Goal: Transaction & Acquisition: Purchase product/service

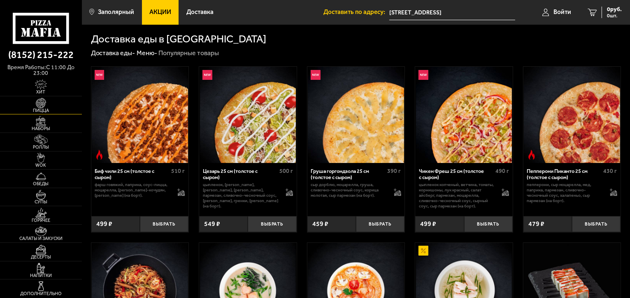
click at [41, 105] on img at bounding box center [40, 103] width 25 height 10
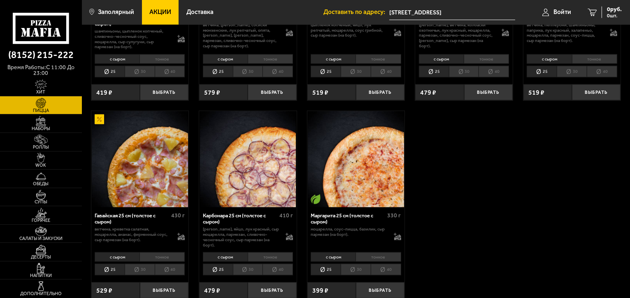
scroll to position [974, 0]
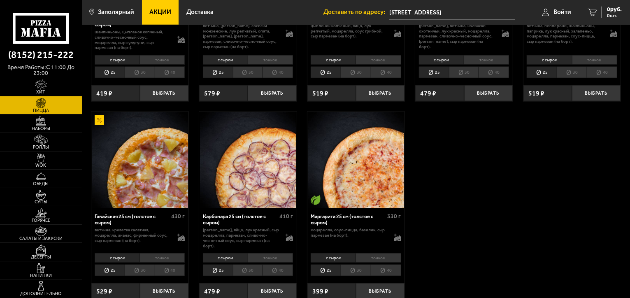
click at [168, 13] on span "Акции" at bounding box center [160, 12] width 22 height 6
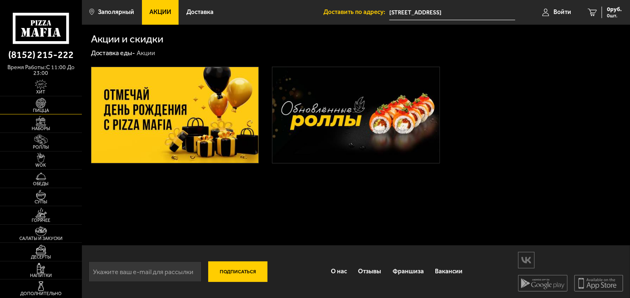
click at [43, 105] on img at bounding box center [40, 103] width 25 height 10
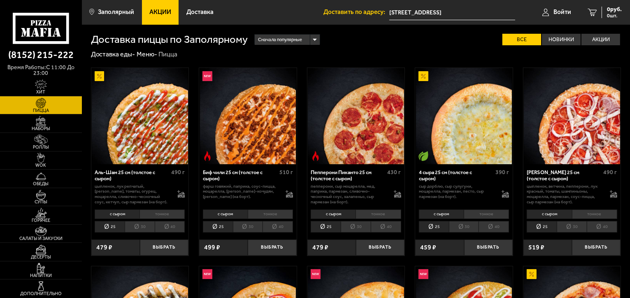
click at [40, 102] on img at bounding box center [40, 103] width 25 height 10
click at [42, 142] on img at bounding box center [40, 140] width 25 height 10
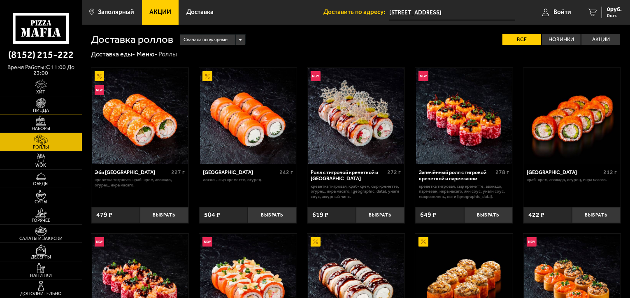
click at [46, 108] on span "Пицца" at bounding box center [41, 110] width 82 height 5
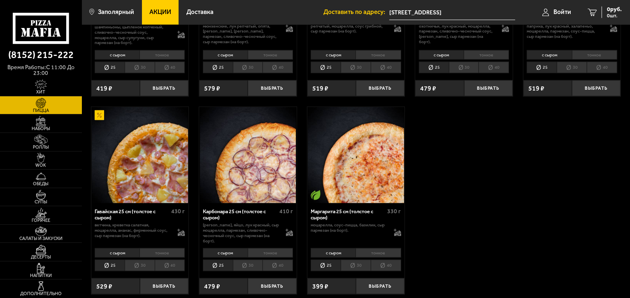
scroll to position [988, 0]
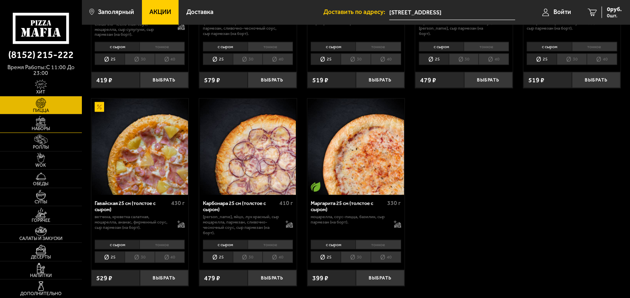
click at [43, 124] on img at bounding box center [40, 121] width 25 height 10
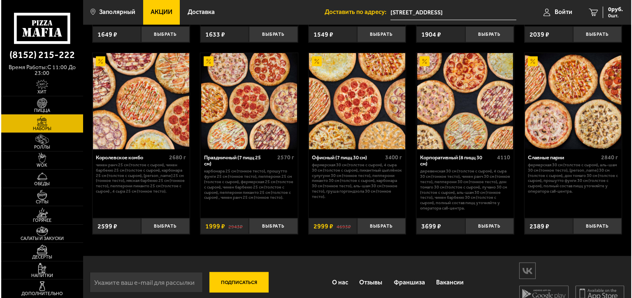
scroll to position [535, 0]
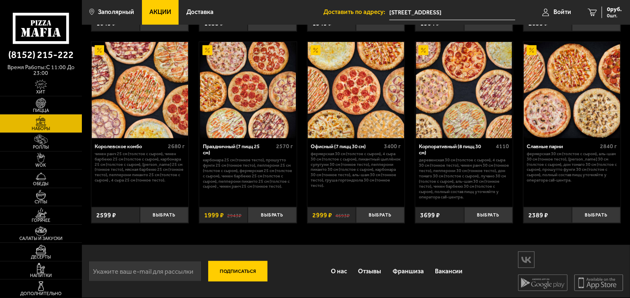
click at [265, 94] on img at bounding box center [248, 90] width 96 height 96
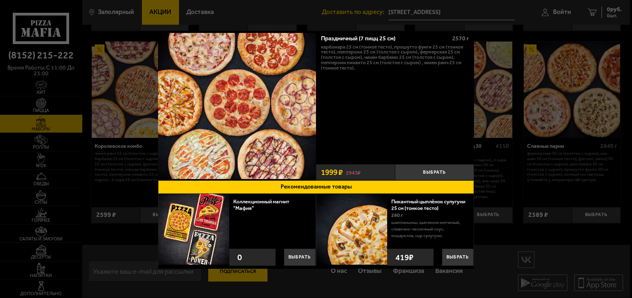
scroll to position [22, 0]
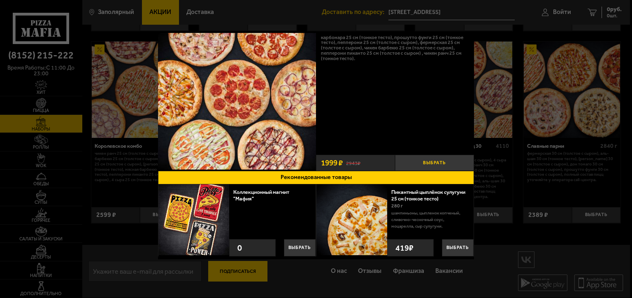
click at [440, 161] on button "Выбрать" at bounding box center [434, 163] width 79 height 16
click at [247, 247] on div "0" at bounding box center [252, 247] width 46 height 17
click at [265, 249] on div "0" at bounding box center [252, 247] width 46 height 17
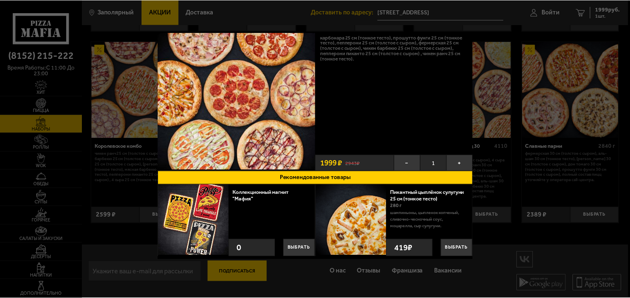
scroll to position [0, 0]
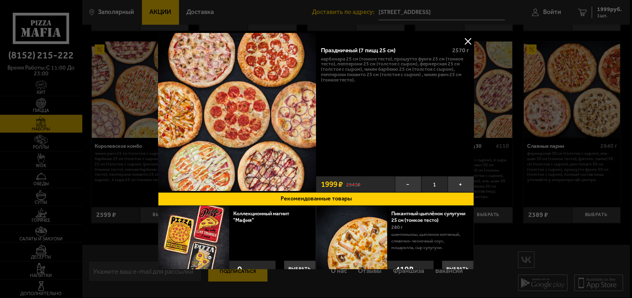
click at [464, 37] on button at bounding box center [468, 41] width 12 height 12
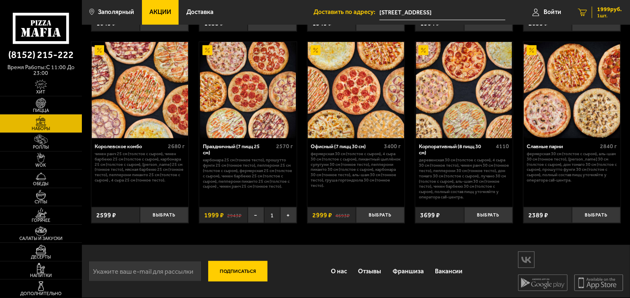
click at [595, 8] on div "1999 руб. 1 шт." at bounding box center [607, 13] width 30 height 12
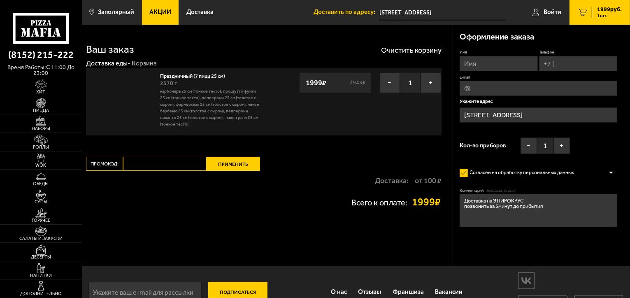
type input "[STREET_ADDRESS]"
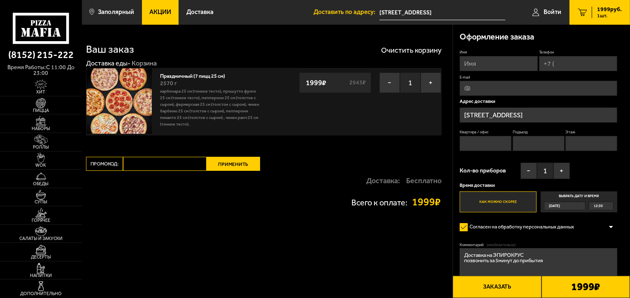
click at [499, 60] on input "Имя" at bounding box center [499, 63] width 78 height 15
type input "[PERSON_NAME]"
type input "[PHONE_NUMBER]"
type input "[PERSON_NAME][EMAIL_ADDRESS][DOMAIN_NAME]"
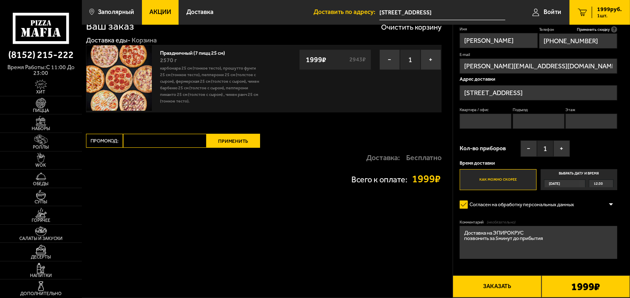
scroll to position [41, 0]
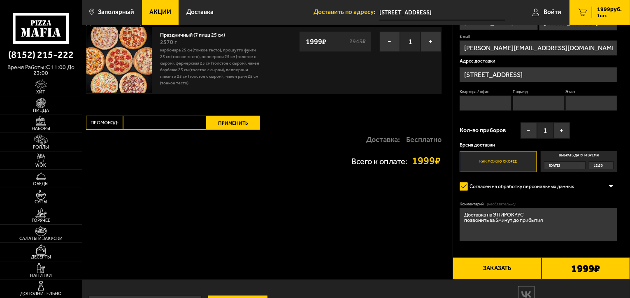
click at [506, 162] on label "Как можно скорее" at bounding box center [498, 161] width 77 height 21
click at [0, 0] on input "Как можно скорее" at bounding box center [0, 0] width 0 height 0
click at [495, 267] on button "Заказать" at bounding box center [497, 268] width 88 height 22
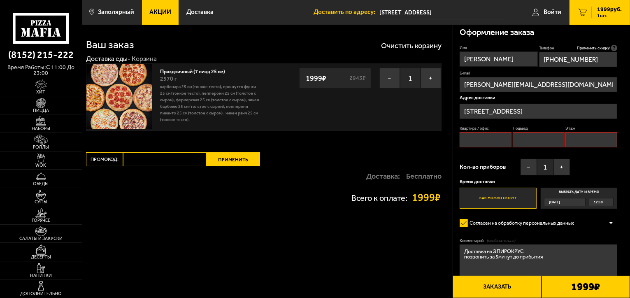
scroll to position [0, 0]
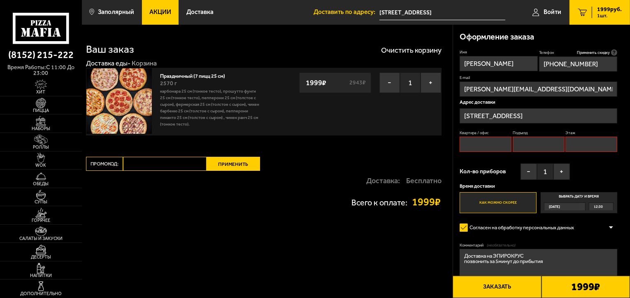
click at [489, 142] on input "Квартира / офис" at bounding box center [486, 144] width 52 height 15
type input "125"
click at [530, 143] on input "Подъезд" at bounding box center [539, 144] width 52 height 15
type input "8"
click at [578, 140] on input "Этаж" at bounding box center [591, 144] width 52 height 15
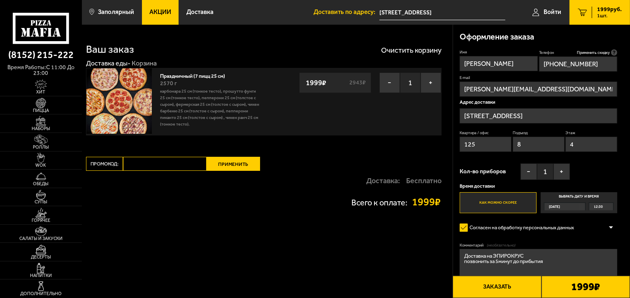
type input "4"
click at [503, 287] on button "Заказать" at bounding box center [497, 287] width 88 height 22
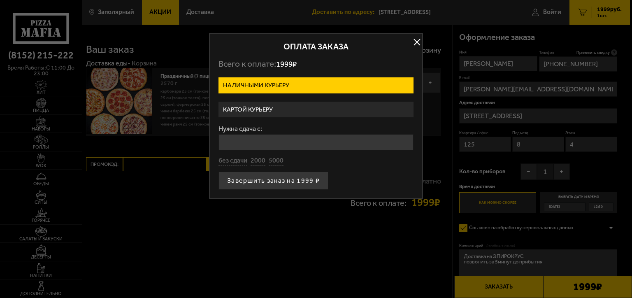
click at [260, 107] on label "Картой курьеру" at bounding box center [316, 110] width 195 height 16
click at [0, 0] on input "Картой курьеру" at bounding box center [0, 0] width 0 height 0
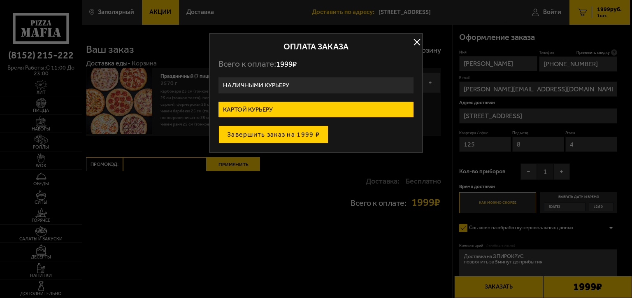
click at [267, 133] on button "Завершить заказ на 1999 ₽" at bounding box center [274, 135] width 110 height 18
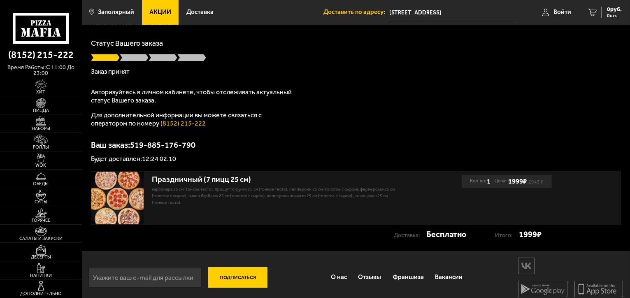
scroll to position [47, 0]
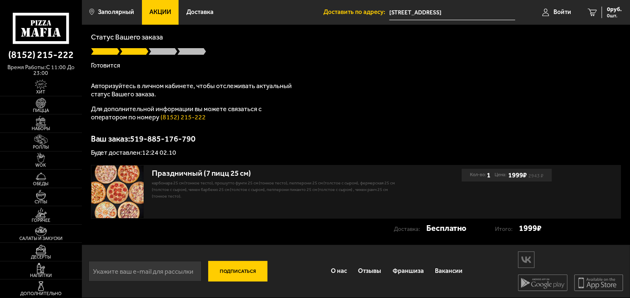
click at [270, 138] on p "Ваш заказ: 519-885-176-790" at bounding box center [356, 139] width 530 height 8
